Goal: Task Accomplishment & Management: Manage account settings

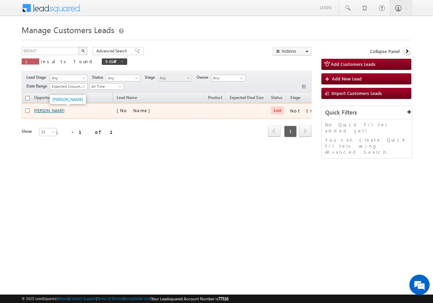
click at [46, 111] on link "[PERSON_NAME]" at bounding box center [49, 110] width 31 height 5
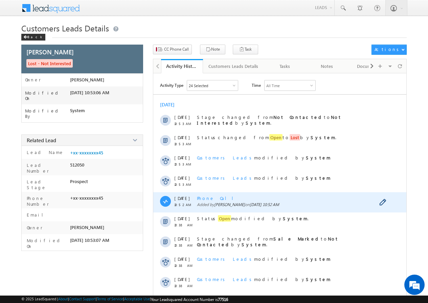
click at [209, 197] on span "Phone Call" at bounding box center [218, 198] width 42 height 6
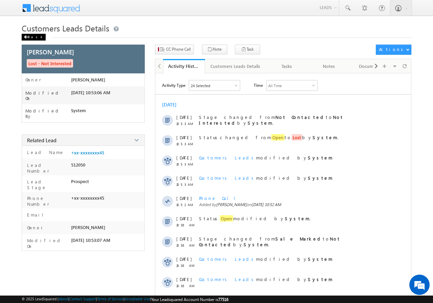
click at [30, 40] on div "Back" at bounding box center [34, 37] width 24 height 7
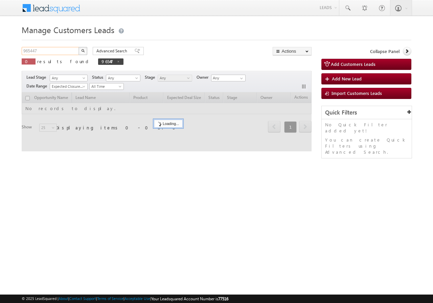
click at [55, 52] on input "965447" at bounding box center [51, 51] width 58 height 8
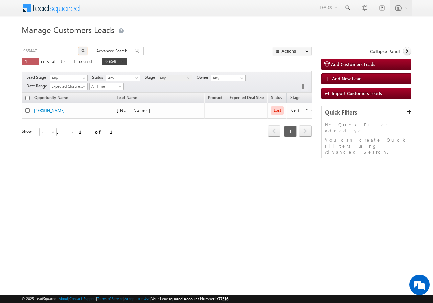
click at [55, 52] on input "965447" at bounding box center [51, 51] width 58 height 8
paste input "8882686993"
type input "8882686993"
click at [80, 49] on button "button" at bounding box center [82, 51] width 9 height 8
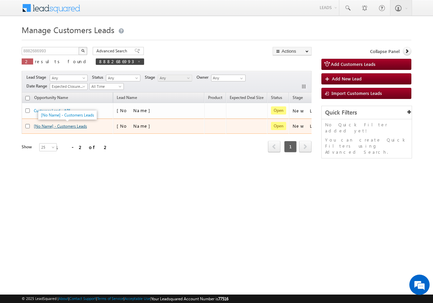
click at [67, 128] on link "[No Name] - Customers Leads" at bounding box center [60, 126] width 53 height 5
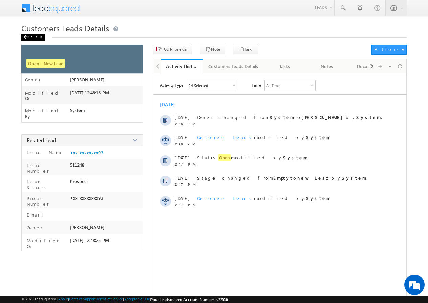
click at [32, 37] on div "Back" at bounding box center [33, 37] width 24 height 7
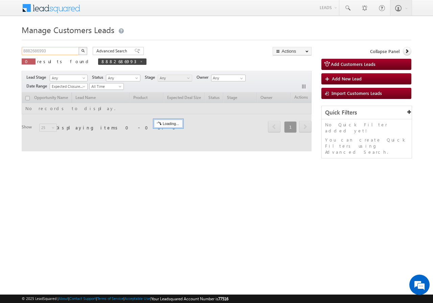
click at [68, 50] on input "8882686993" at bounding box center [51, 51] width 58 height 8
click at [68, 48] on input "8882686993" at bounding box center [51, 51] width 58 height 8
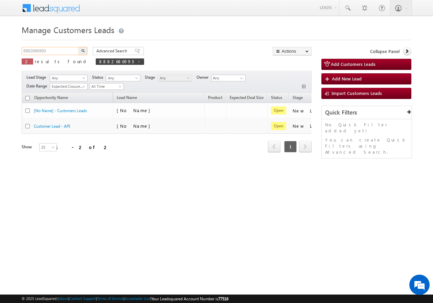
paste input "9837415680"
click at [58, 49] on input "88826869939837415680" at bounding box center [51, 51] width 58 height 8
paste input "text"
click at [78, 50] on input "9837415680" at bounding box center [51, 51] width 58 height 8
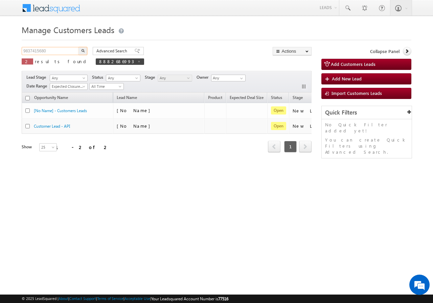
type input "9837415680"
click at [85, 50] on button "button" at bounding box center [82, 51] width 9 height 8
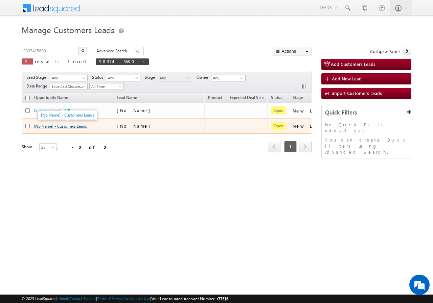
click at [73, 126] on link "[No Name] - Customers Leads" at bounding box center [60, 126] width 53 height 5
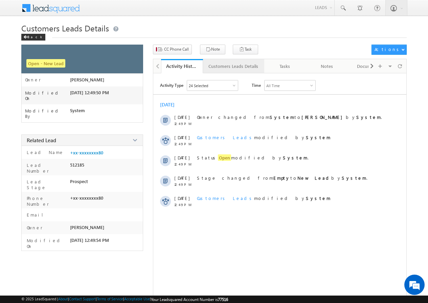
click at [227, 68] on div "Customers Leads Details" at bounding box center [233, 66] width 50 height 8
